Goal: Task Accomplishment & Management: Manage account settings

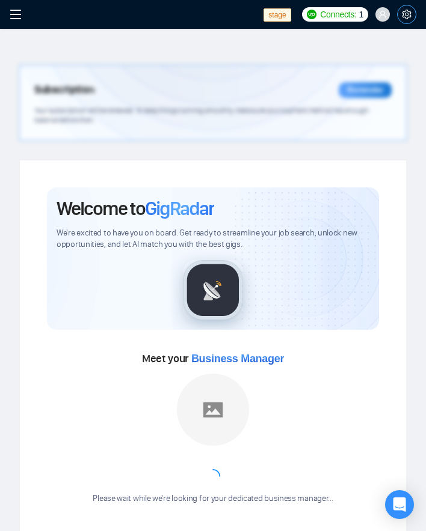
click at [411, 13] on icon "setting" at bounding box center [407, 15] width 10 height 10
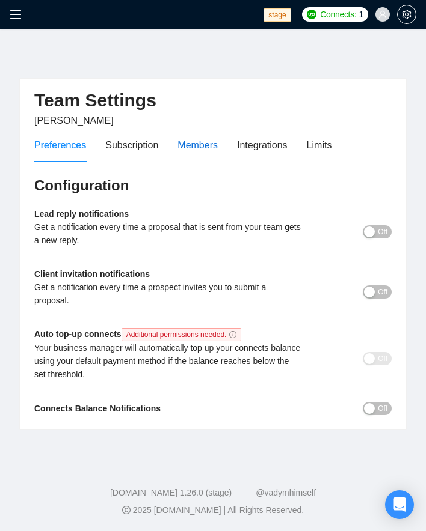
click at [210, 144] on div "Members" at bounding box center [197, 145] width 40 height 15
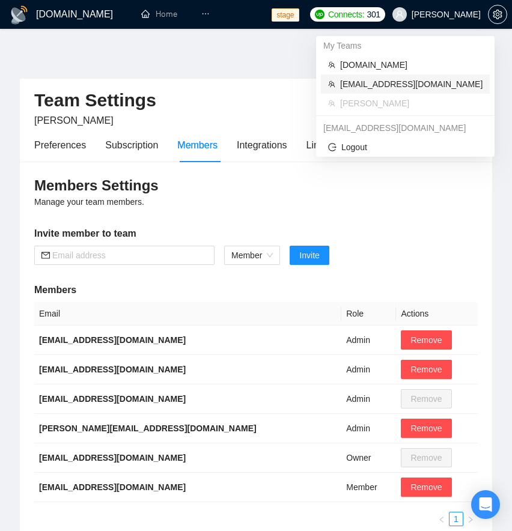
click at [373, 85] on span "[EMAIL_ADDRESS][DOMAIN_NAME]" at bounding box center [411, 84] width 142 height 13
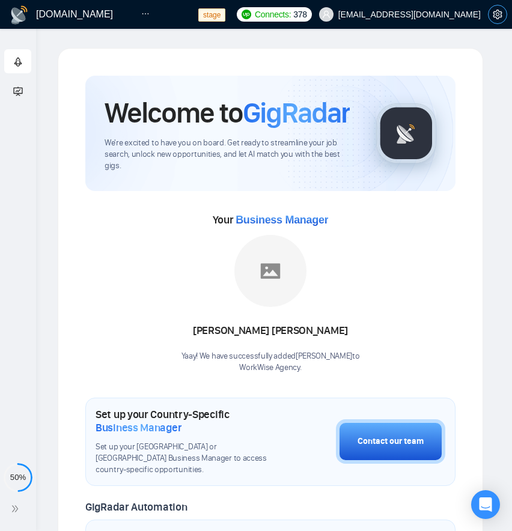
click at [425, 14] on icon "setting" at bounding box center [498, 15] width 10 height 10
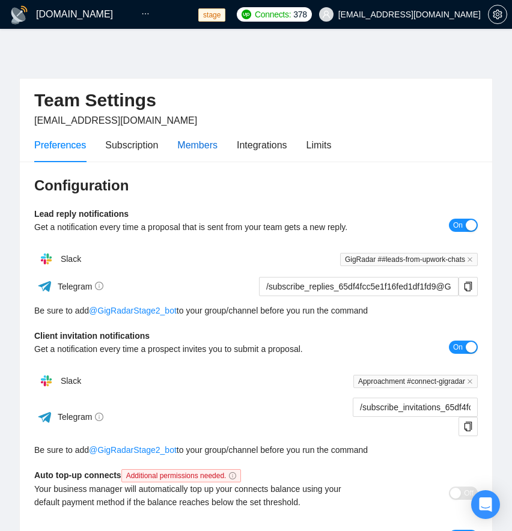
click at [181, 146] on div "Members" at bounding box center [197, 145] width 40 height 15
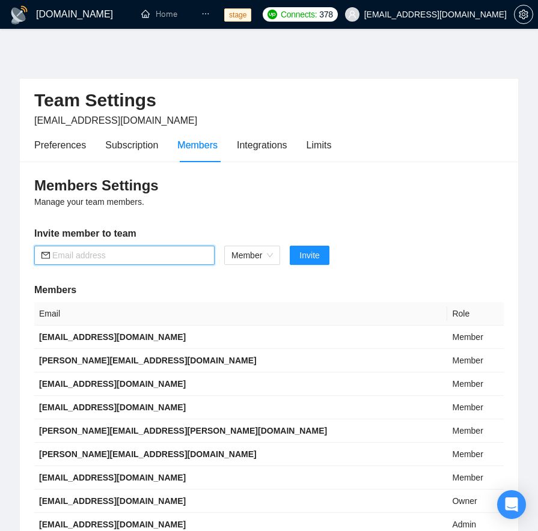
click at [138, 260] on input "text" at bounding box center [129, 255] width 155 height 13
paste input "[EMAIL_ADDRESS][DOMAIN_NAME]"
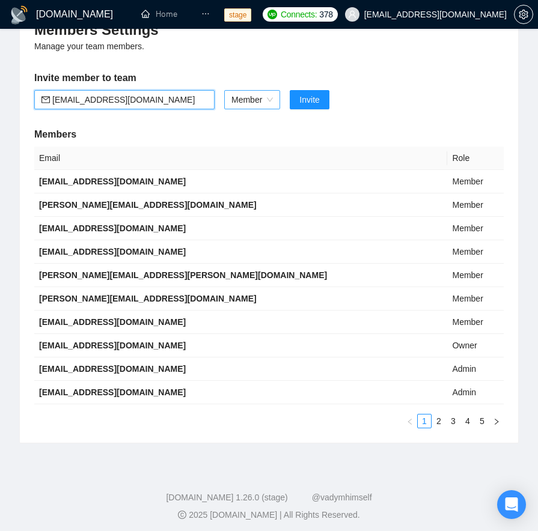
scroll to position [161, 0]
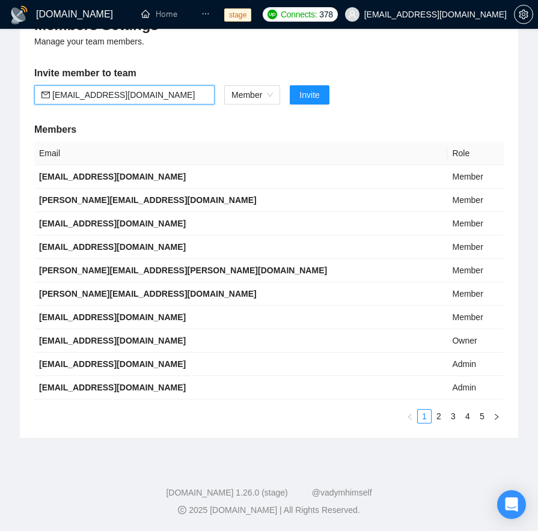
type input "[EMAIL_ADDRESS][DOMAIN_NAME]"
click at [224, 54] on div "Members Settings Manage your team members. Invite member to team [EMAIL_ADDRESS…" at bounding box center [269, 219] width 498 height 437
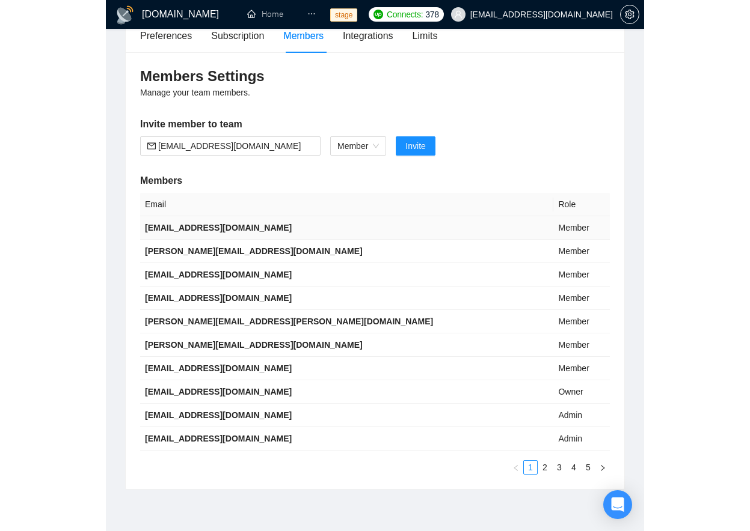
scroll to position [0, 0]
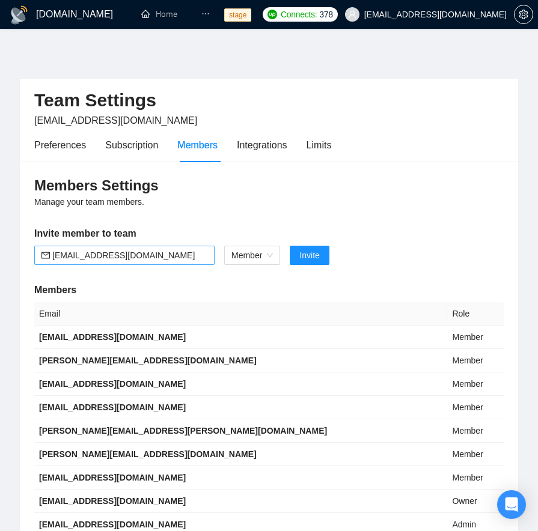
click at [180, 253] on input "[EMAIL_ADDRESS][DOMAIN_NAME]" at bounding box center [129, 255] width 155 height 13
click at [207, 213] on div "Members Settings Manage your team members. Invite member to team [EMAIL_ADDRESS…" at bounding box center [269, 380] width 498 height 437
click at [311, 258] on span "Invite" at bounding box center [309, 255] width 20 height 13
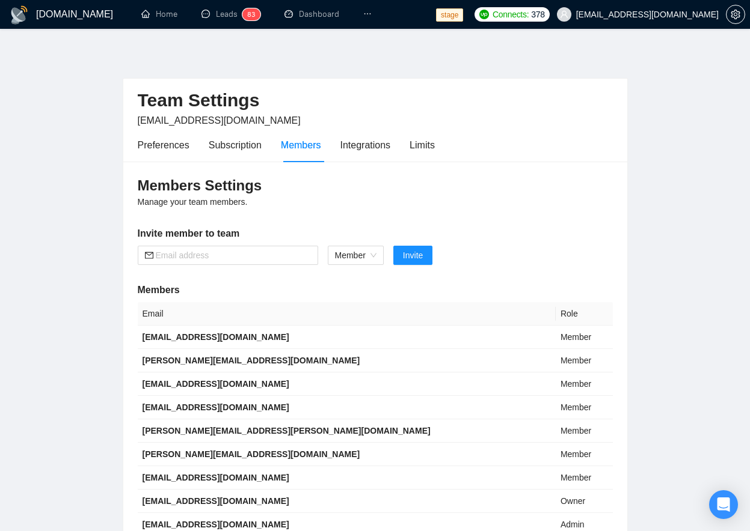
click at [425, 77] on div "Team Settings [EMAIL_ADDRESS][DOMAIN_NAME] Preferences Subscription Members Int…" at bounding box center [375, 323] width 505 height 551
